Goal: Task Accomplishment & Management: Manage account settings

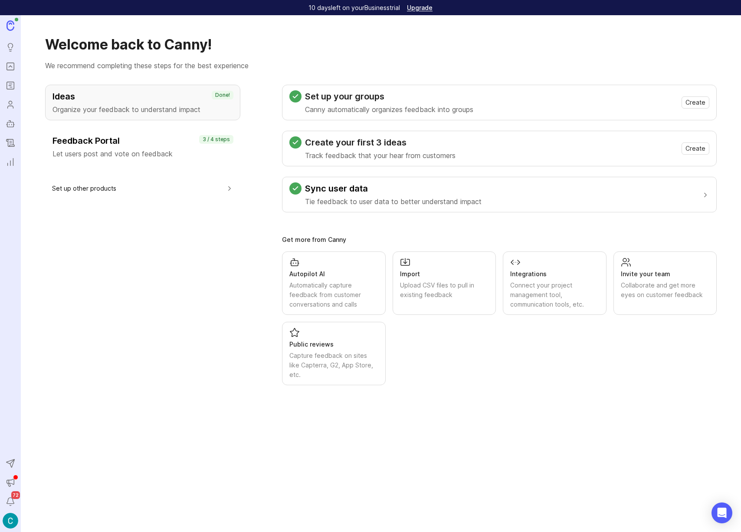
click at [7, 521] on img at bounding box center [11, 520] width 16 height 16
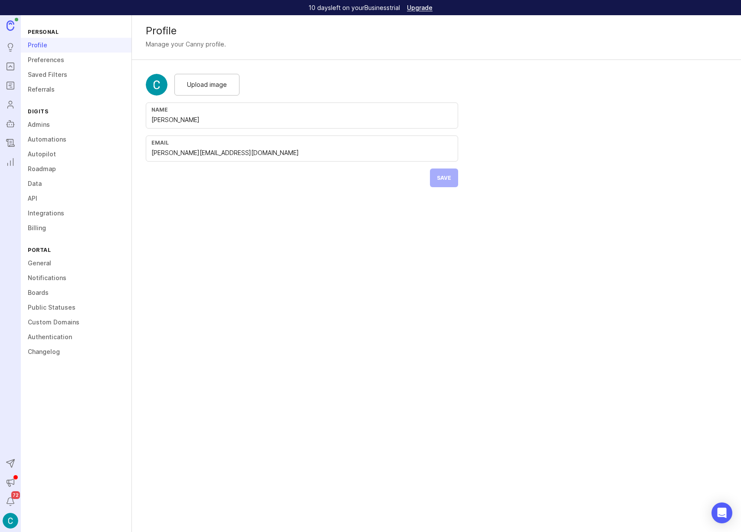
click at [36, 125] on link "Admins" at bounding box center [76, 124] width 111 height 15
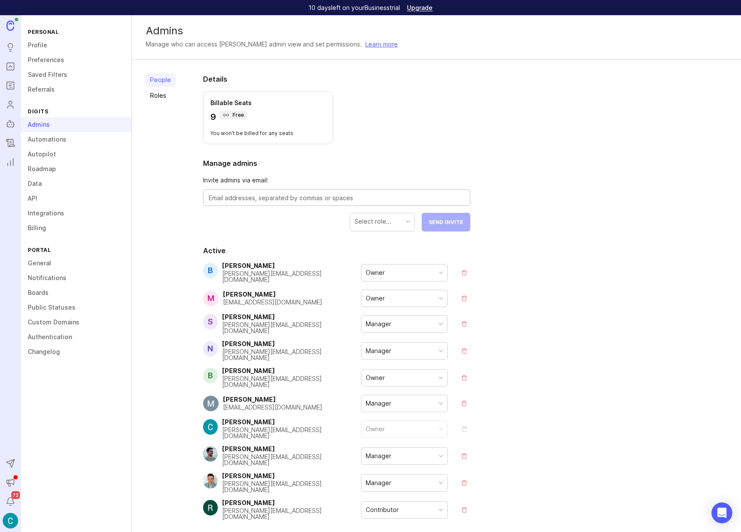
click at [292, 198] on textarea at bounding box center [337, 198] width 256 height 10
type textarea "[PERSON_NAME][EMAIL_ADDRESS][DOMAIN_NAME]"
click at [408, 219] on div at bounding box center [408, 221] width 4 height 4
click at [449, 222] on span "Send Invite" at bounding box center [446, 222] width 35 height 7
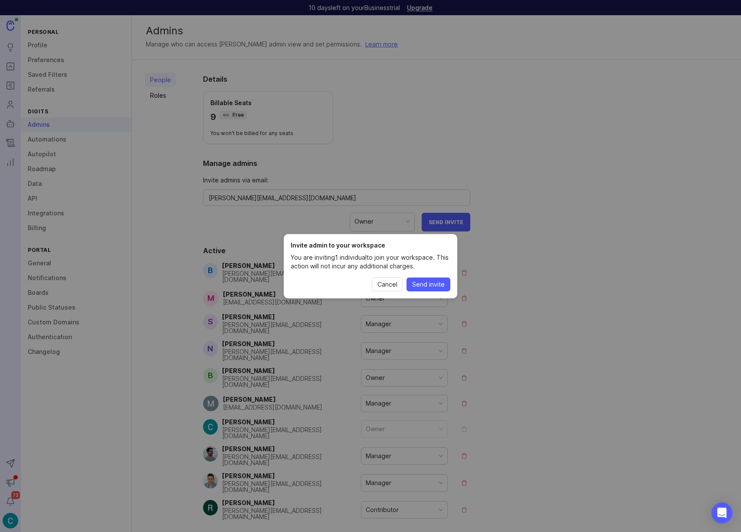
click at [432, 284] on span "Send invite" at bounding box center [428, 284] width 33 height 9
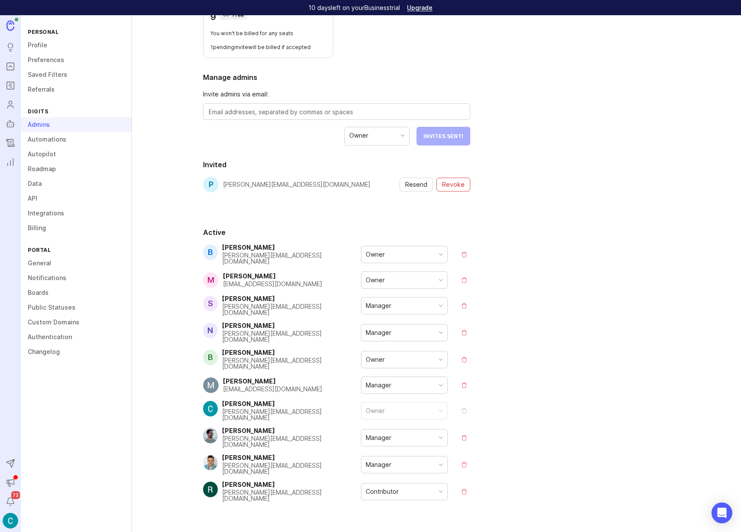
scroll to position [104, 0]
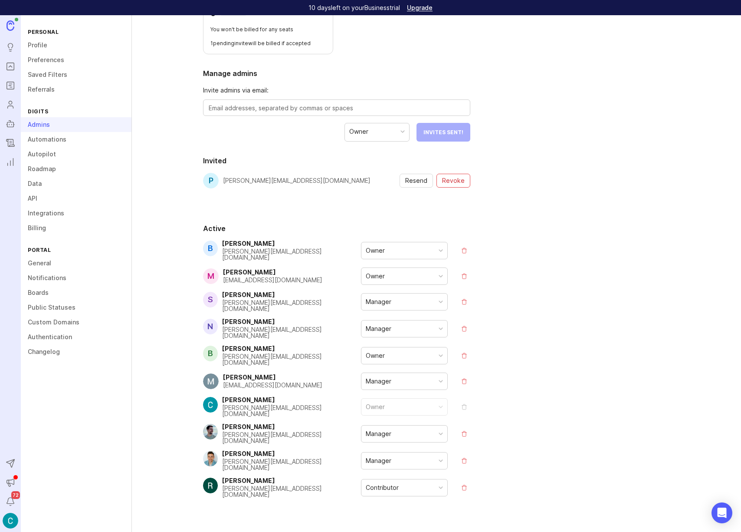
click at [442, 251] on div "Owner" at bounding box center [404, 250] width 86 height 16
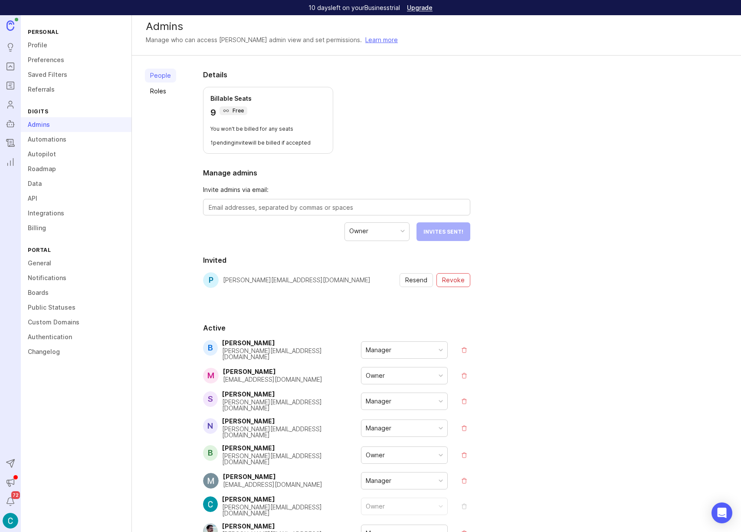
scroll to position [0, 0]
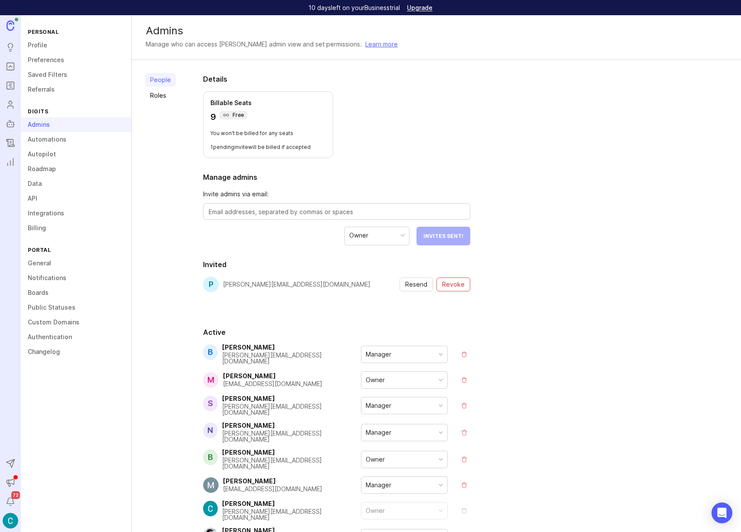
click at [158, 95] on link "Roles" at bounding box center [160, 96] width 31 height 14
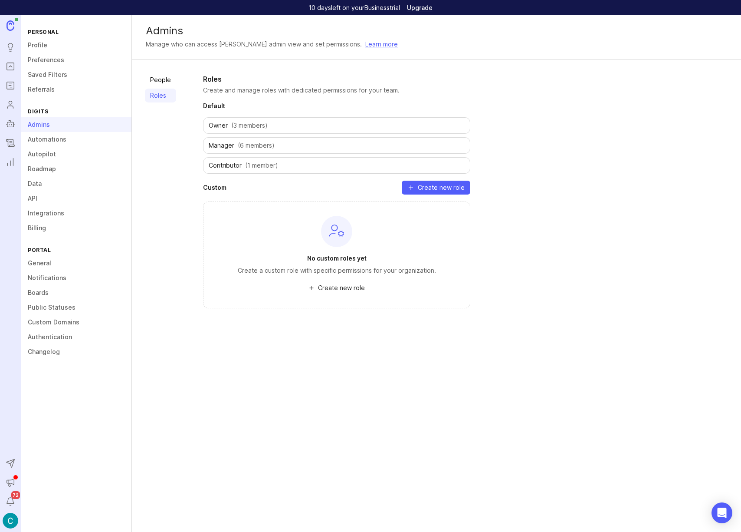
click at [162, 79] on link "People" at bounding box center [160, 80] width 31 height 14
